Goal: Communication & Community: Answer question/provide support

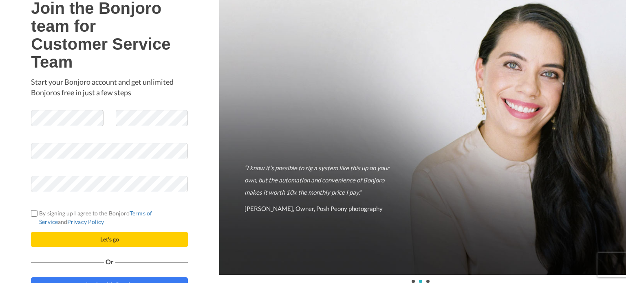
click at [29, 212] on div "Join the Bonjoro team for Customer Service Team Start your Bonjoro account and …" at bounding box center [109, 141] width 161 height 305
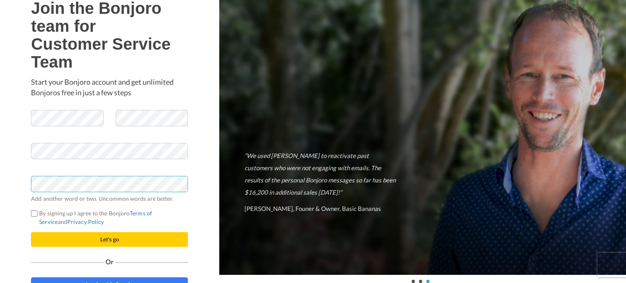
drag, startPoint x: 27, startPoint y: 212, endPoint x: 0, endPoint y: 174, distance: 46.7
click at [0, 174] on div "Join the Bonjoro team for Customer Service Team Start your Bonjoro account and …" at bounding box center [109, 141] width 219 height 283
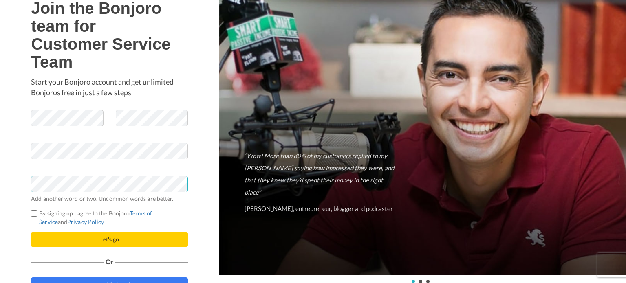
scroll to position [11, 0]
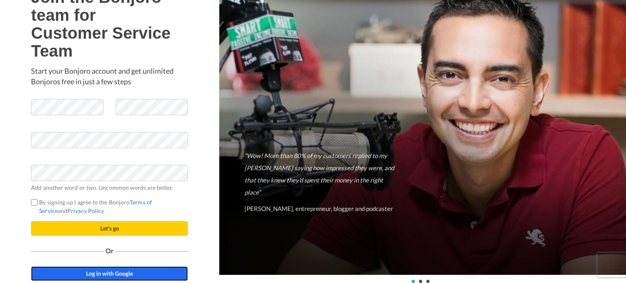
click at [127, 272] on span "Log in with Google" at bounding box center [109, 273] width 47 height 7
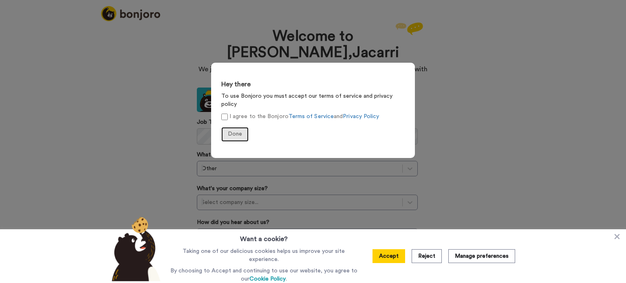
click at [234, 131] on span "Done" at bounding box center [235, 134] width 14 height 6
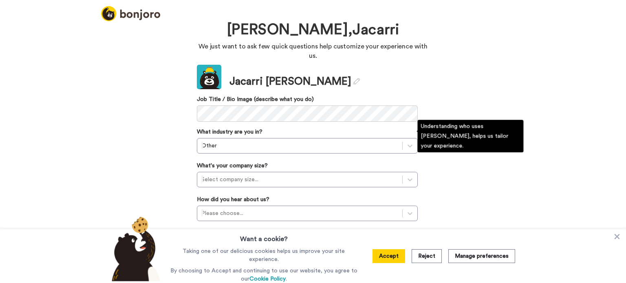
scroll to position [32, 0]
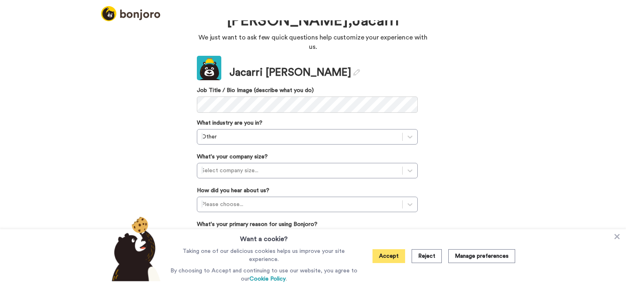
click at [394, 259] on button "Accept" at bounding box center [389, 256] width 33 height 14
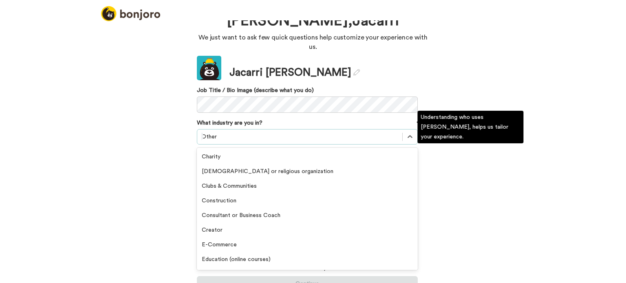
click at [263, 132] on div at bounding box center [299, 137] width 197 height 10
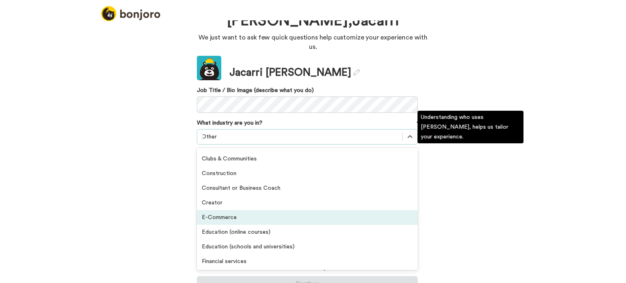
scroll to position [41, 0]
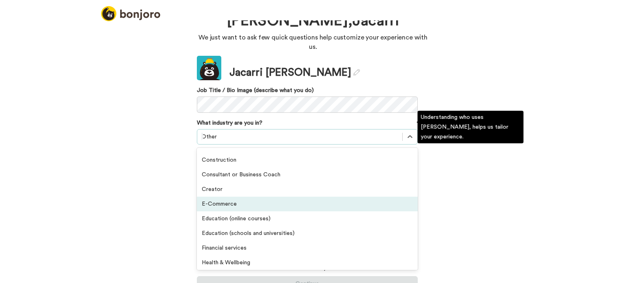
click at [235, 197] on div "E-Commerce" at bounding box center [307, 204] width 221 height 15
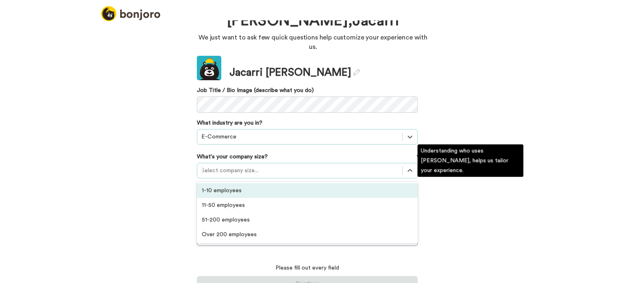
click at [320, 166] on div at bounding box center [299, 171] width 197 height 10
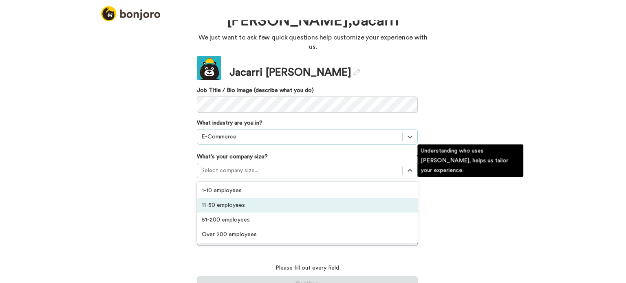
click at [226, 199] on div "11-50 employees" at bounding box center [307, 205] width 221 height 15
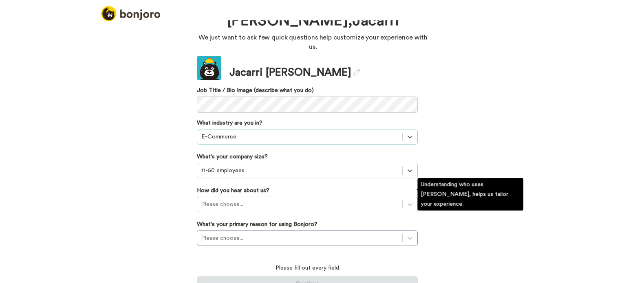
click at [253, 197] on div "Please choose..." at bounding box center [307, 204] width 221 height 15
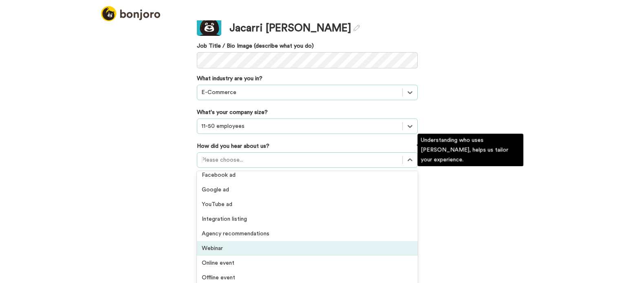
scroll to position [174, 0]
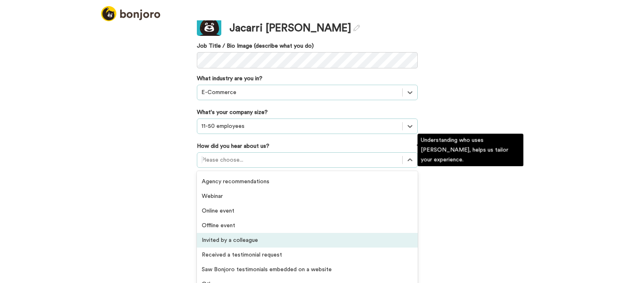
click at [248, 236] on div "Invited by a colleague" at bounding box center [307, 240] width 221 height 15
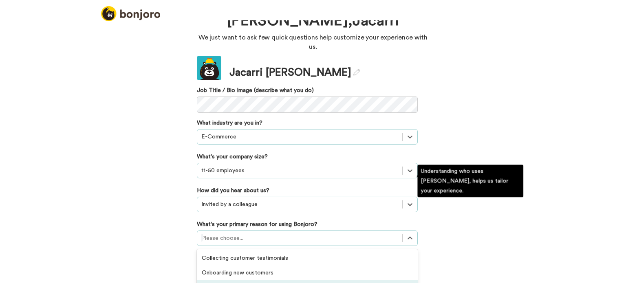
click at [269, 231] on div "option Converting leads focused, 3 of 6. 6 results available. Use Up and Down t…" at bounding box center [307, 238] width 221 height 15
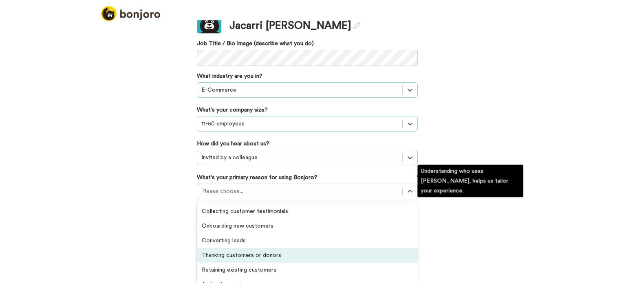
click at [262, 248] on div "Thanking customers or donors" at bounding box center [307, 255] width 221 height 15
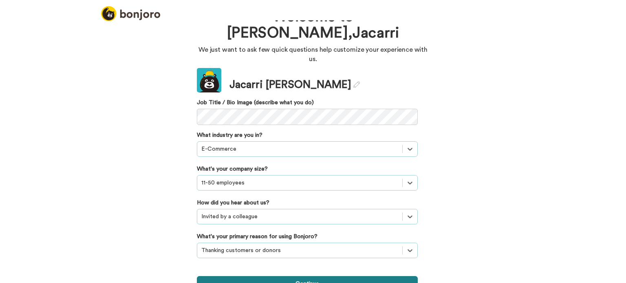
click at [330, 276] on button "Continue" at bounding box center [307, 283] width 221 height 15
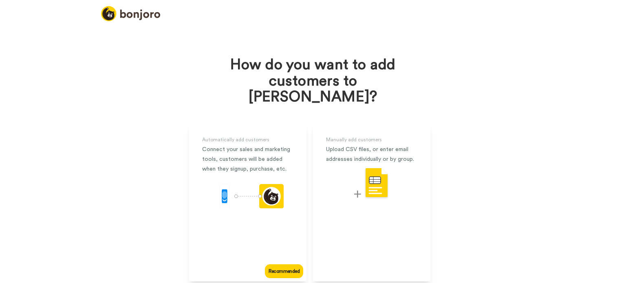
scroll to position [24, 0]
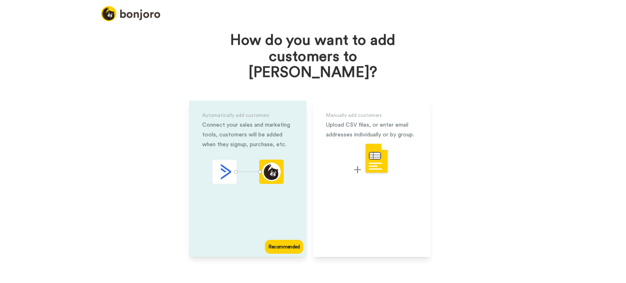
click at [243, 166] on icon "animation" at bounding box center [247, 172] width 71 height 24
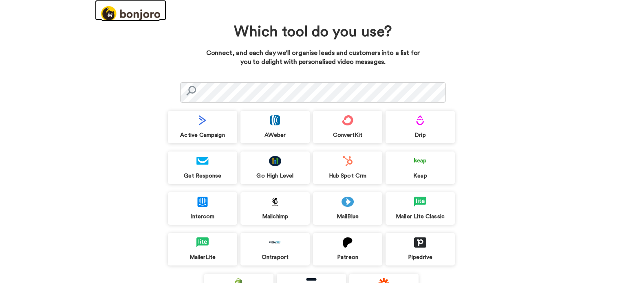
click at [119, 13] on img at bounding box center [130, 13] width 59 height 15
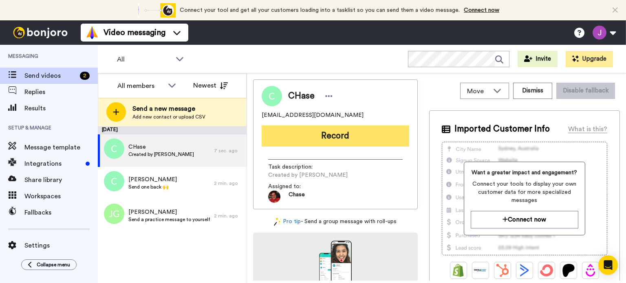
click at [332, 135] on button "Record" at bounding box center [336, 136] width 148 height 21
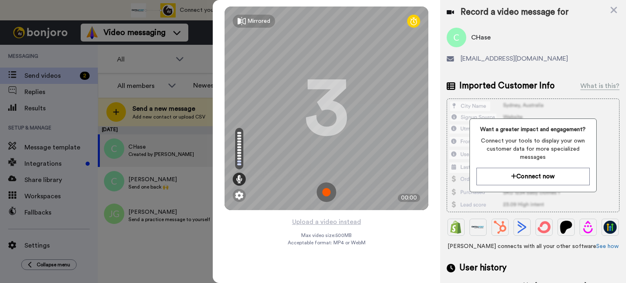
click at [475, 236] on div at bounding box center [533, 227] width 171 height 17
click at [325, 188] on img at bounding box center [327, 193] width 20 height 20
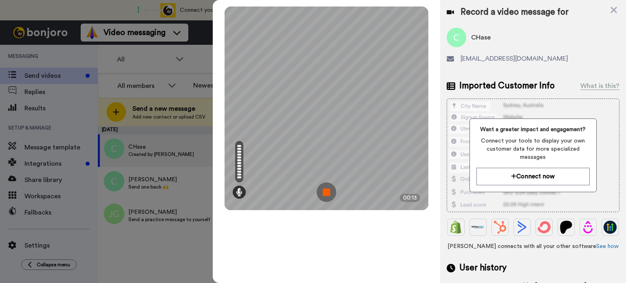
click at [328, 198] on img at bounding box center [327, 193] width 20 height 20
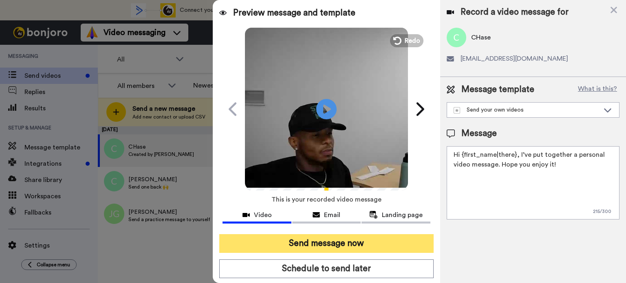
click at [335, 243] on button "Send message now" at bounding box center [326, 243] width 214 height 19
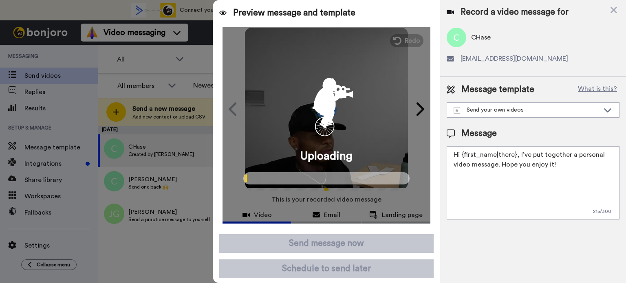
click at [561, 171] on textarea "Hi {first_name|there}, I’ve put together a personal video message. Hope you enj…" at bounding box center [533, 182] width 173 height 73
click at [538, 109] on div "Send your own videos" at bounding box center [527, 110] width 146 height 8
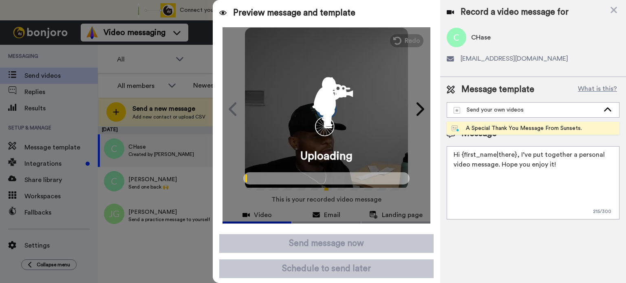
click at [547, 124] on div "A Special Thank You Message From Sunsets." at bounding box center [517, 128] width 130 height 8
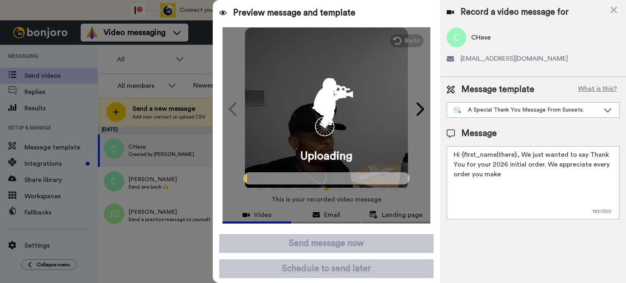
click at [515, 154] on textarea "Hi {first_name|there}, We just wanted to say Thank You for your 2026 initial or…" at bounding box center [533, 182] width 173 height 73
click at [520, 184] on textarea "Hi Chase, We just wanted to say Thank You for your 2026 initial order. We appre…" at bounding box center [533, 182] width 173 height 73
click at [485, 153] on textarea "Hi Chase, We just wanted to say Thank You for your 2026 initial order. We appre…" at bounding box center [533, 182] width 173 height 73
type textarea "Hi Chase, We just wanted to say Thank You for your 2026 initial order. We appre…"
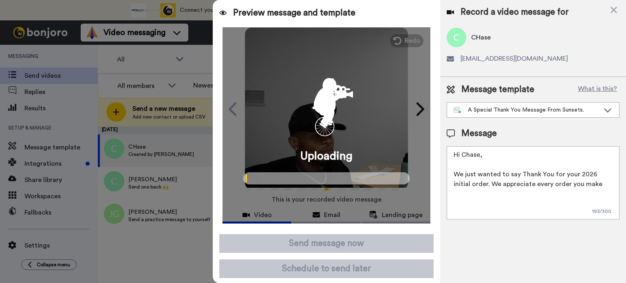
drag, startPoint x: 574, startPoint y: 181, endPoint x: 354, endPoint y: 131, distance: 225.1
click at [354, 131] on div "Preview message and template Play/Pause A Special Message From You Friends at S…" at bounding box center [419, 141] width 413 height 283
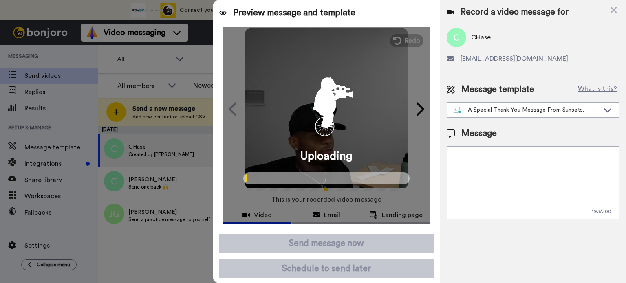
type textarea "\"
click at [604, 107] on icon at bounding box center [608, 110] width 10 height 8
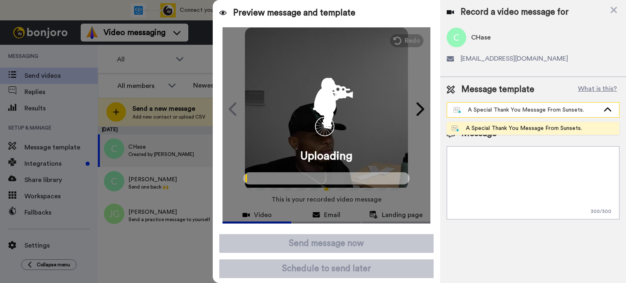
click at [498, 108] on div "A Special Thank You Message From Sunsets." at bounding box center [527, 110] width 146 height 8
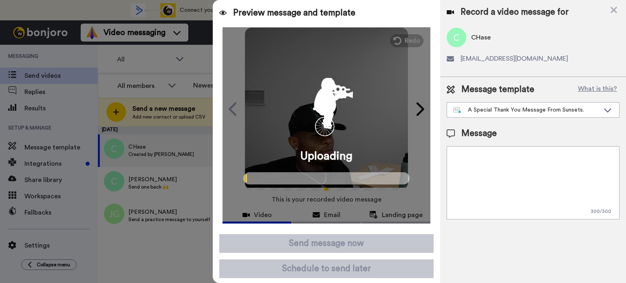
click at [524, 98] on div "Message template What is this? A Special Thank You Message From Sunsets. A Spec…" at bounding box center [533, 101] width 173 height 34
click at [524, 108] on div "A Special Thank You Message From Sunsets." at bounding box center [527, 110] width 146 height 8
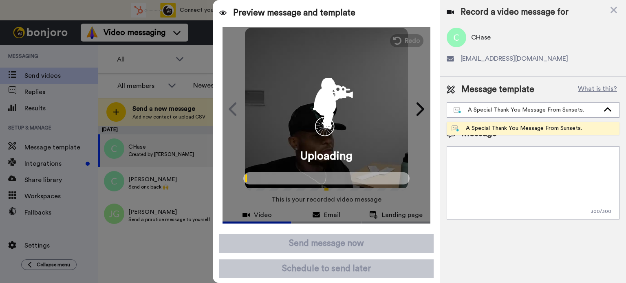
click at [517, 130] on div "A Special Thank You Message From Sunsets." at bounding box center [517, 128] width 130 height 8
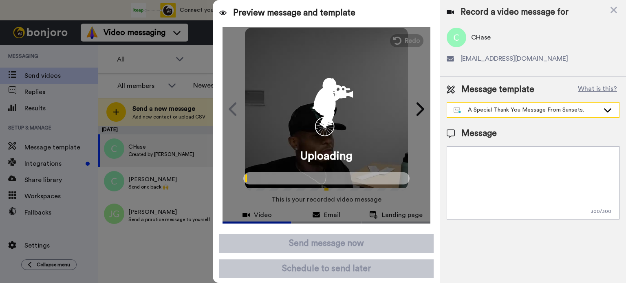
click at [521, 113] on div "A Special Thank You Message From Sunsets." at bounding box center [527, 110] width 146 height 8
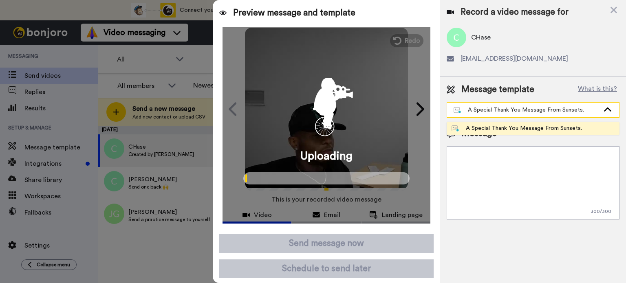
click at [498, 110] on div "A Special Thank You Message From Sunsets." at bounding box center [527, 110] width 146 height 8
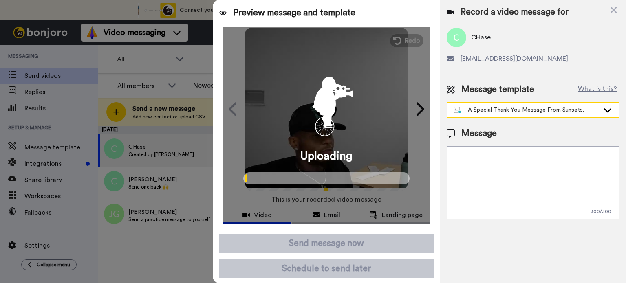
click at [460, 112] on img at bounding box center [458, 110] width 8 height 7
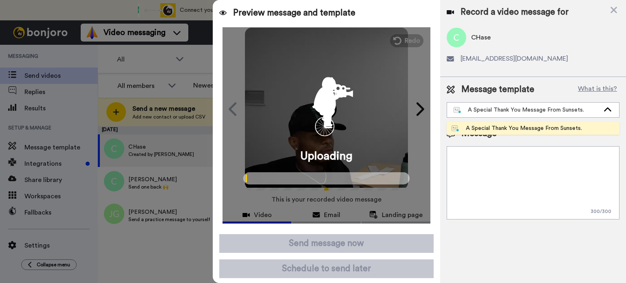
click at [467, 130] on div "A Special Thank You Message From Sunsets." at bounding box center [517, 128] width 130 height 8
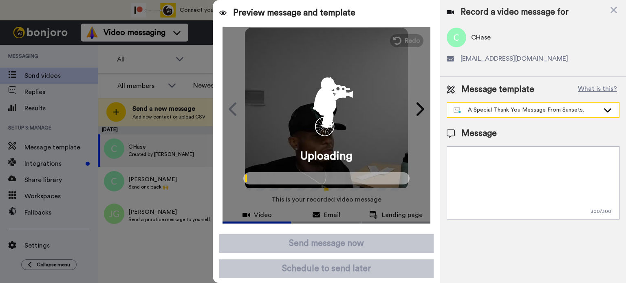
click at [601, 112] on div "A Special Thank You Message From Sunsets." at bounding box center [533, 110] width 172 height 15
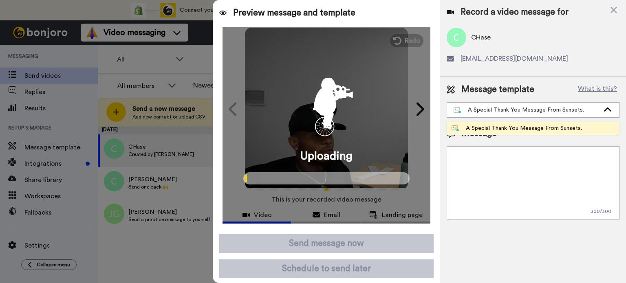
click at [546, 125] on div "A Special Thank You Message From Sunsets." at bounding box center [517, 128] width 130 height 8
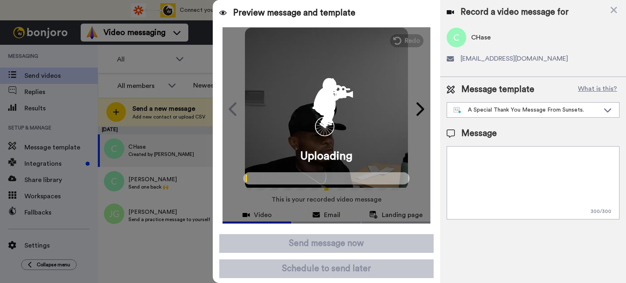
click at [497, 172] on textarea at bounding box center [533, 182] width 173 height 73
type textarea "H"
click at [453, 195] on textarea "Hello Chase, Test 123" at bounding box center [533, 182] width 173 height 73
type textarea "Hello Chase, Test 123"
click at [397, 54] on div "Uploading" at bounding box center [327, 125] width 208 height 196
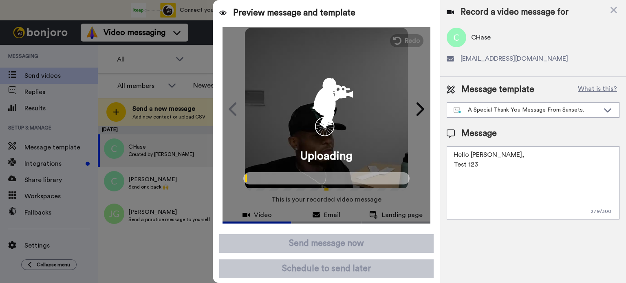
click at [493, 41] on div "CHase" at bounding box center [533, 38] width 173 height 20
click at [491, 180] on textarea "Hello Chase, Test 123" at bounding box center [533, 182] width 173 height 73
click at [420, 110] on div "Uploading" at bounding box center [327, 125] width 208 height 196
click at [316, 68] on icon "animation" at bounding box center [326, 102] width 73 height 73
click at [288, 13] on span "Preview message and template" at bounding box center [294, 13] width 122 height 13
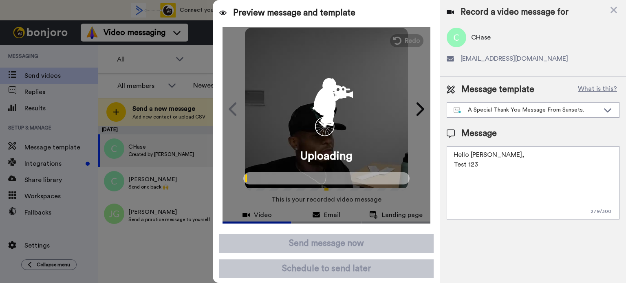
click at [310, 115] on icon "animation" at bounding box center [326, 102] width 73 height 73
click at [280, 195] on div "Uploading" at bounding box center [327, 125] width 208 height 196
click at [355, 209] on div "Uploading" at bounding box center [327, 125] width 208 height 196
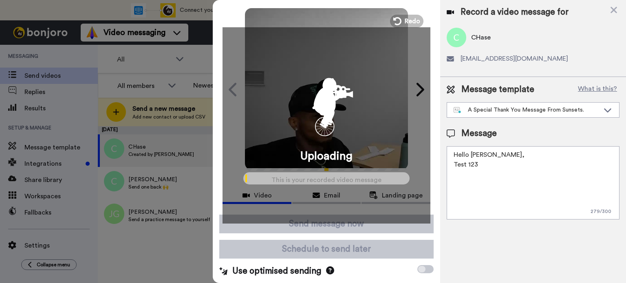
click at [318, 269] on span "Use optimised sending" at bounding box center [276, 271] width 89 height 12
click at [328, 270] on icon at bounding box center [330, 271] width 8 height 8
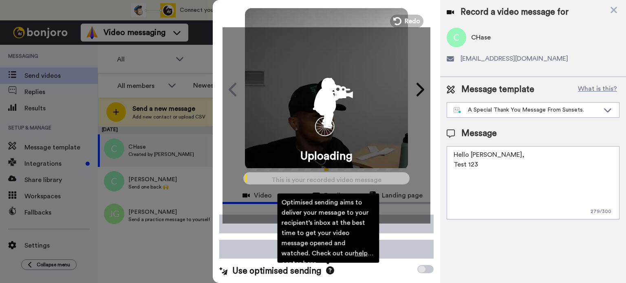
click at [425, 268] on span at bounding box center [425, 269] width 16 height 8
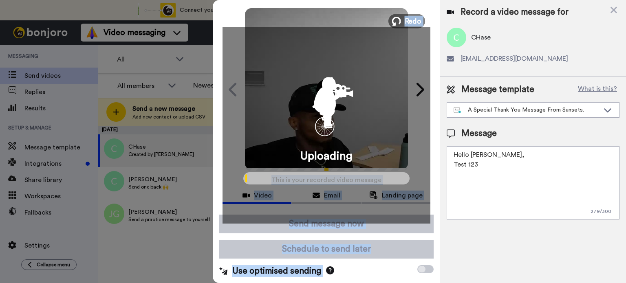
drag, startPoint x: 436, startPoint y: 40, endPoint x: 417, endPoint y: 23, distance: 26.0
click at [437, 23] on div "Preview message and template Play/Pause A Special Message From You Friends at S…" at bounding box center [326, 141] width 227 height 283
click at [408, 23] on span "Redo" at bounding box center [413, 20] width 17 height 11
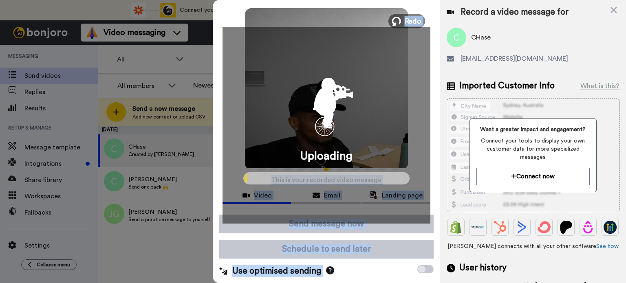
scroll to position [0, 0]
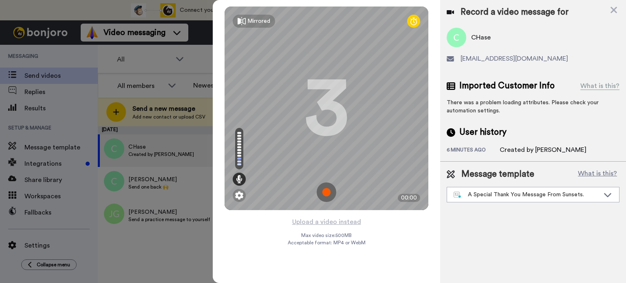
click at [332, 193] on img at bounding box center [327, 193] width 20 height 20
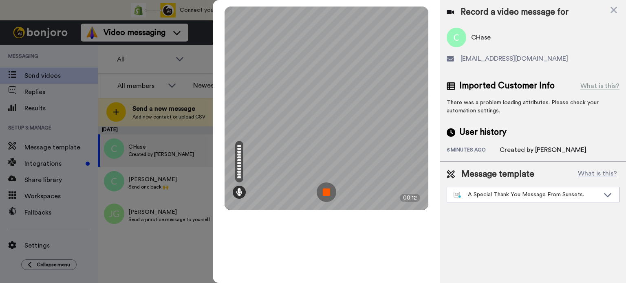
click at [330, 194] on img at bounding box center [327, 193] width 20 height 20
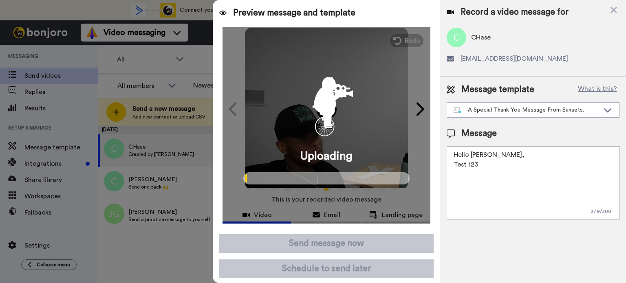
click at [252, 179] on span at bounding box center [326, 178] width 166 height 12
click at [314, 112] on icon "animation" at bounding box center [326, 102] width 73 height 73
click at [328, 113] on icon "animation" at bounding box center [328, 113] width 16 height 16
click at [328, 113] on icon "animation" at bounding box center [328, 118] width 11 height 14
click at [328, 113] on icon "animation" at bounding box center [330, 119] width 10 height 14
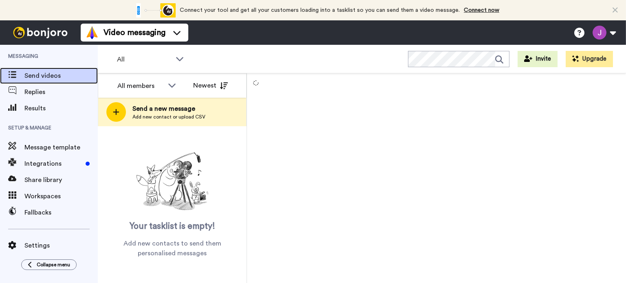
click at [47, 79] on span "Send videos" at bounding box center [60, 76] width 73 height 10
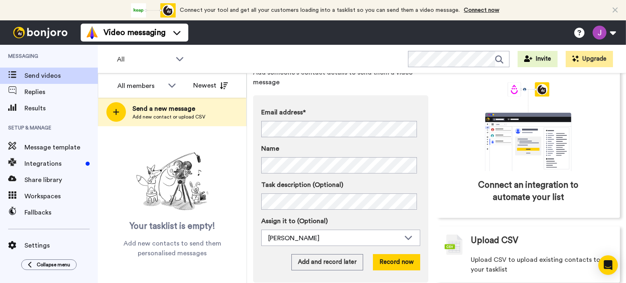
scroll to position [62, 0]
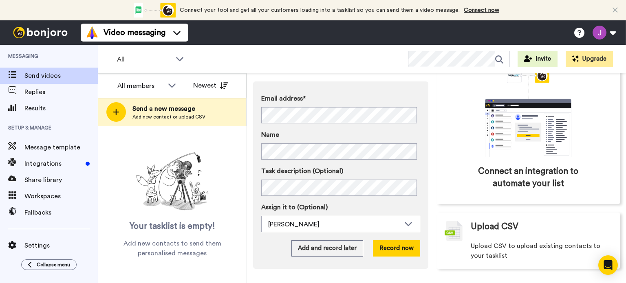
click at [287, 69] on div "All WORKSPACES View all All Default Task List + Add a new workspace Invite Upgr…" at bounding box center [362, 59] width 528 height 29
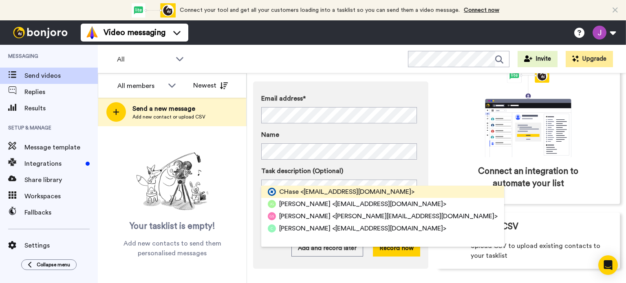
click at [324, 195] on span "<chasestgr@gmail.com>" at bounding box center [357, 192] width 114 height 10
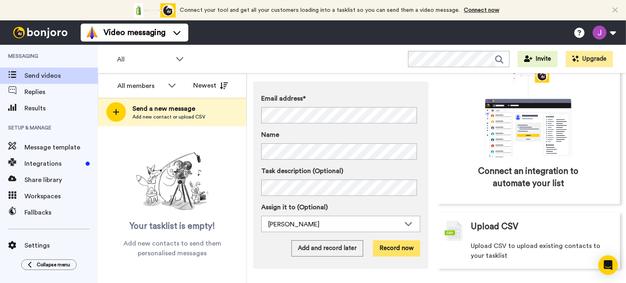
click at [397, 252] on button "Record now" at bounding box center [396, 249] width 47 height 16
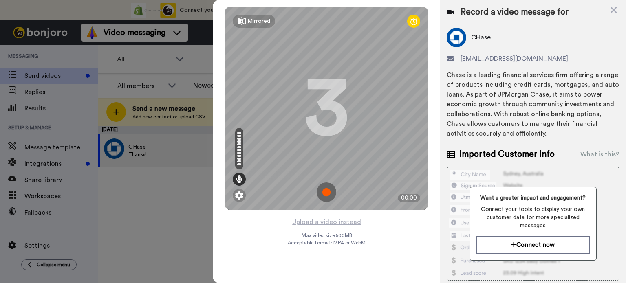
click at [326, 190] on img at bounding box center [327, 193] width 20 height 20
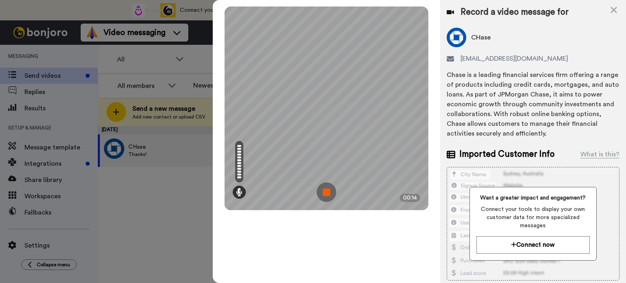
click at [329, 192] on img at bounding box center [327, 193] width 20 height 20
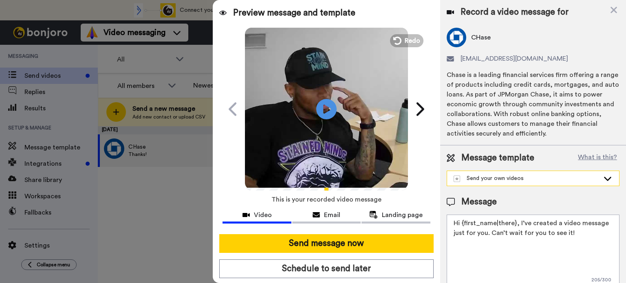
click at [551, 181] on div "Send your own videos" at bounding box center [527, 178] width 146 height 8
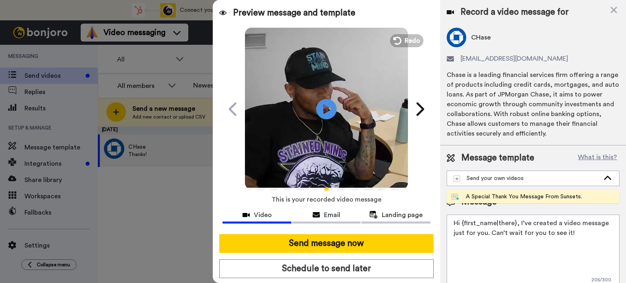
click at [540, 195] on div "A Special Thank You Message From Sunsets." at bounding box center [517, 197] width 130 height 8
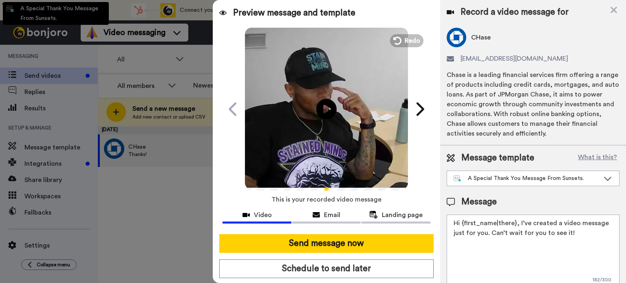
type textarea "Hi {first_name|there}, We just wanted to say Thank You for your 2026 initial or…"
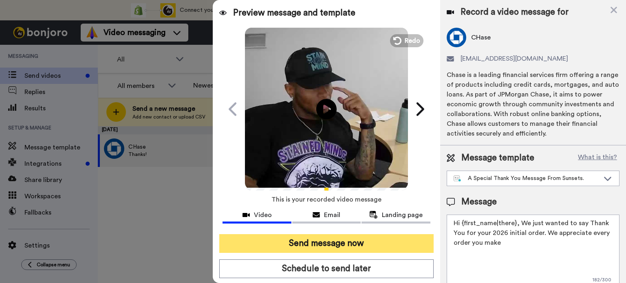
click at [372, 244] on button "Send message now" at bounding box center [326, 243] width 214 height 19
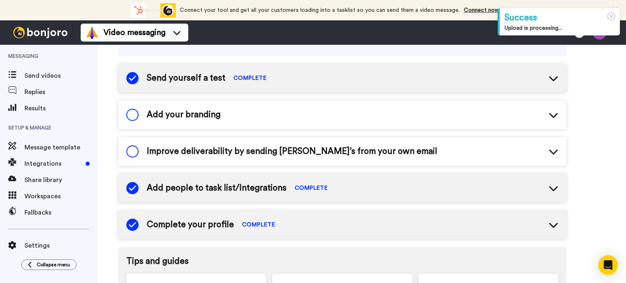
scroll to position [82, 0]
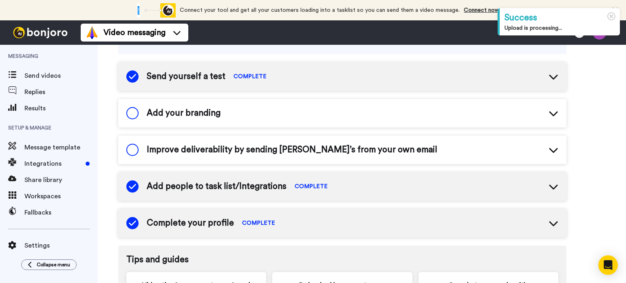
click at [252, 116] on div "Add your branding" at bounding box center [342, 113] width 448 height 29
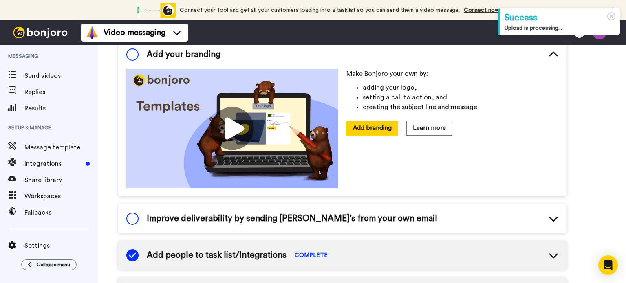
scroll to position [122, 0]
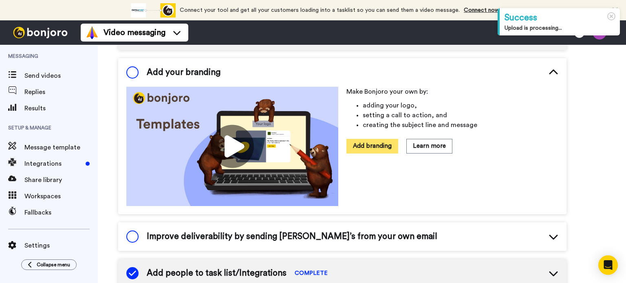
click at [369, 143] on button "Add branding" at bounding box center [373, 146] width 52 height 14
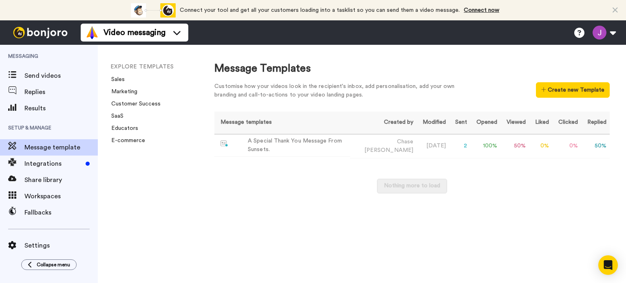
click at [39, 30] on img at bounding box center [40, 32] width 61 height 11
